Goal: Check status: Check status

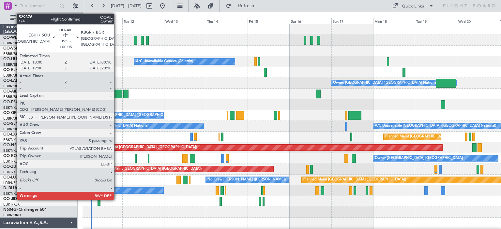
click at [117, 92] on div at bounding box center [117, 94] width 11 height 9
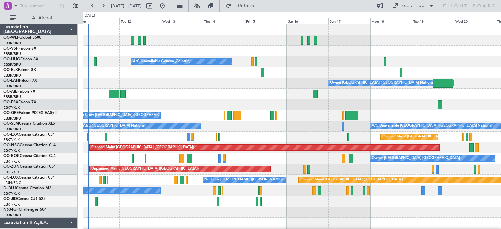
click at [178, 119] on div "Planned Maint [GEOGRAPHIC_DATA] ([GEOGRAPHIC_DATA]) A/C Unavailable Geneva (Coi…" at bounding box center [292, 212] width 418 height 377
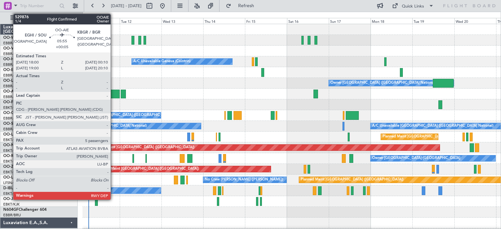
click at [114, 92] on div at bounding box center [114, 94] width 11 height 9
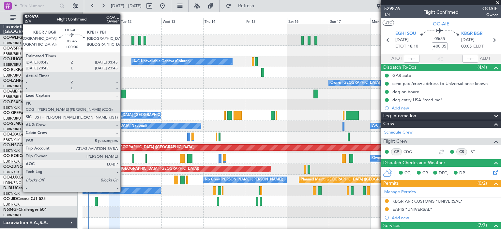
click at [123, 92] on div at bounding box center [124, 94] width 6 height 9
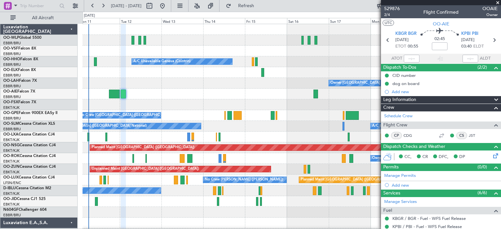
scroll to position [98, 0]
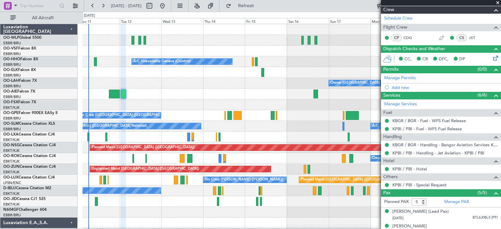
click at [497, 1] on span at bounding box center [498, 3] width 7 height 6
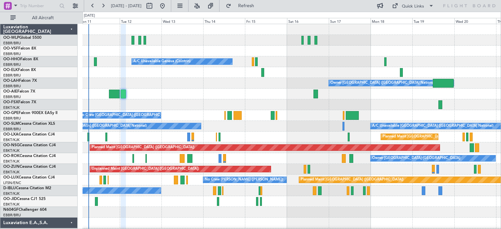
type input "0"
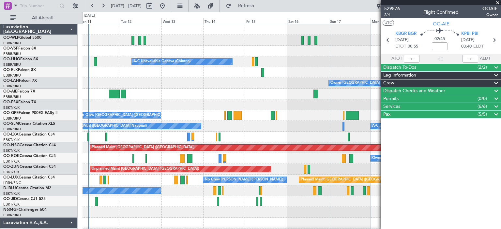
scroll to position [0, 0]
